Goal: Transaction & Acquisition: Purchase product/service

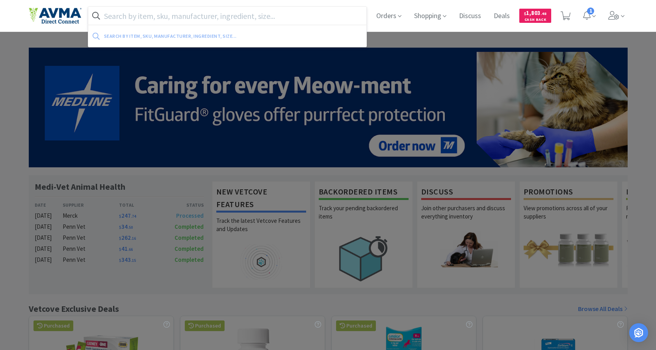
click at [169, 19] on input "text" at bounding box center [227, 16] width 279 height 18
paste input "DO-OS"
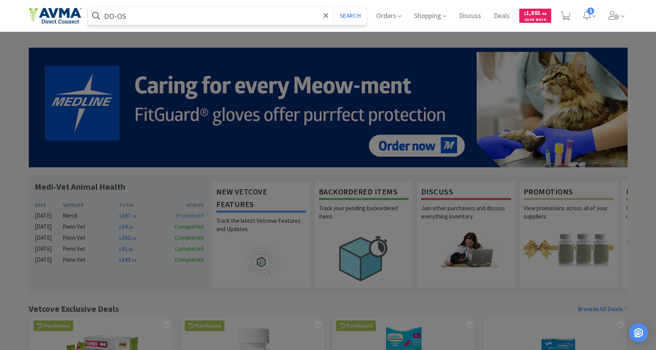
type input "DO-OS"
click at [334, 7] on button "Search" at bounding box center [350, 16] width 33 height 18
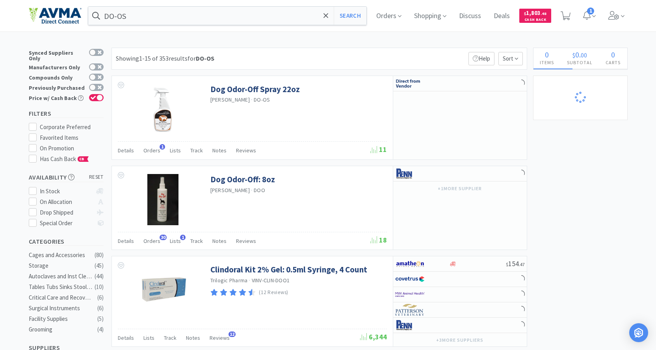
select select "3"
select select "2"
select select "1"
select select "8"
select select "6"
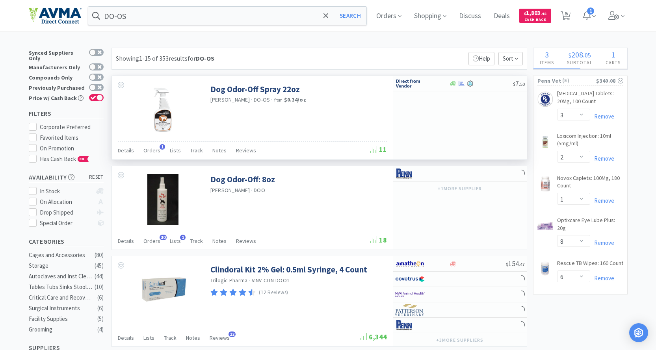
select select "6"
select select "8"
select select "3"
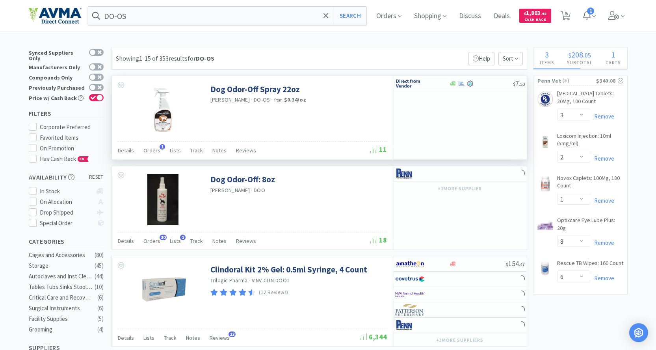
select select "1"
select select "3"
select select "10"
select select "3"
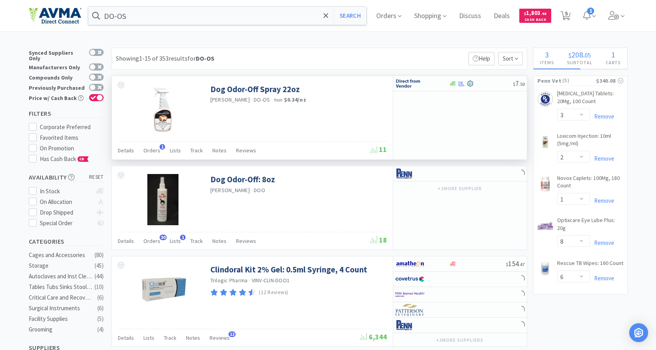
select select "1"
select select "2"
select select "1"
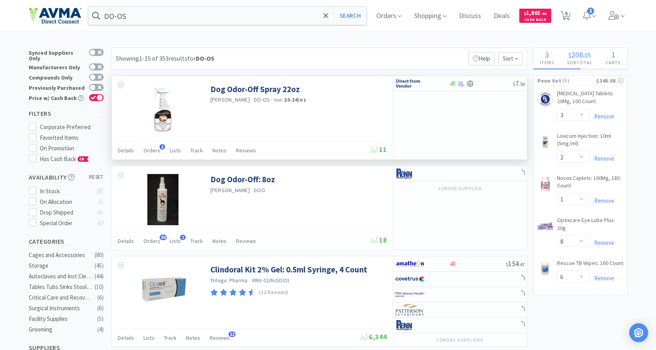
select select "1"
select select "3"
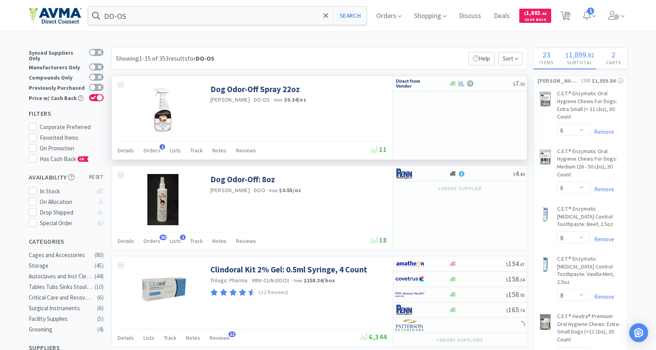
select select "6"
select select "1"
select select "2"
select select "1"
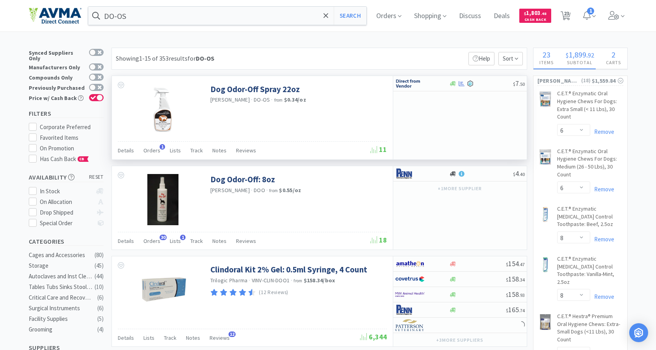
select select "1"
select select "2"
select select "1"
select select "2"
select select "1"
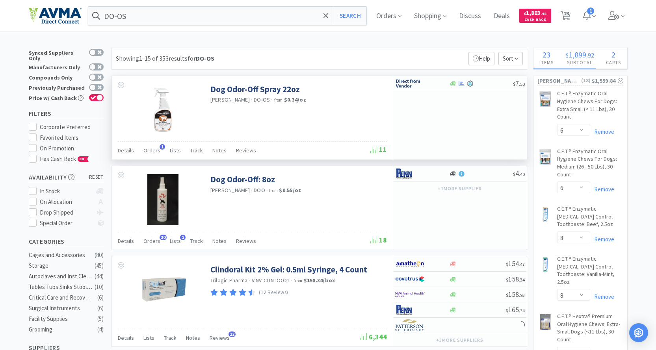
select select "3"
select select "2"
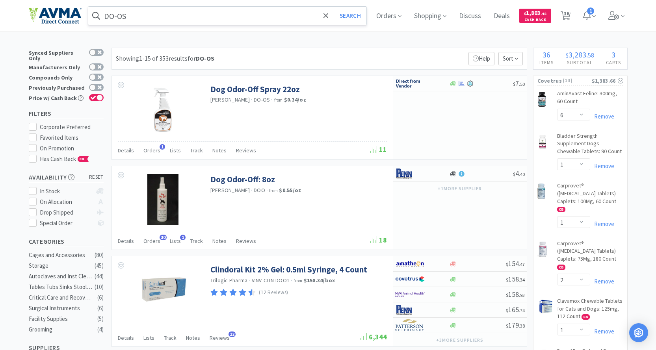
click at [154, 20] on input "DO-OS" at bounding box center [227, 16] width 279 height 18
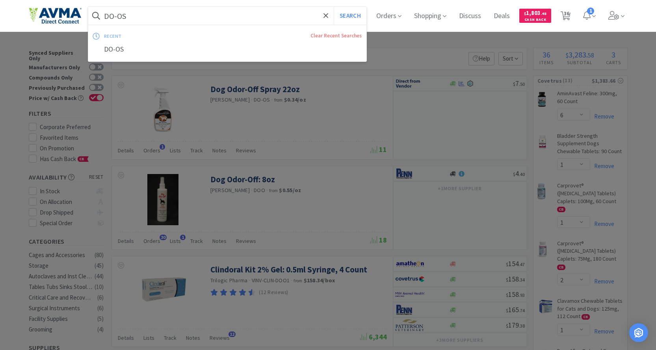
paste input "004322"
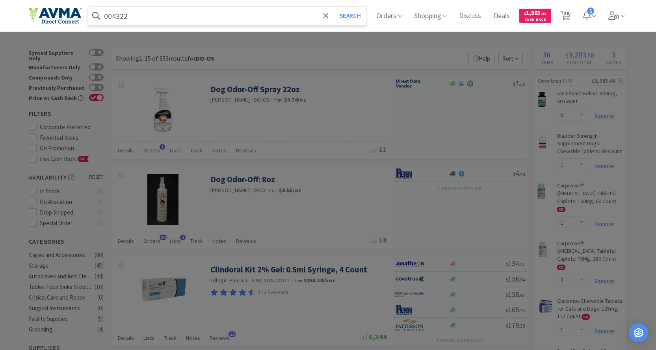
type input "004322"
click at [334, 7] on button "Search" at bounding box center [350, 16] width 33 height 18
